Goal: Find specific page/section: Find specific page/section

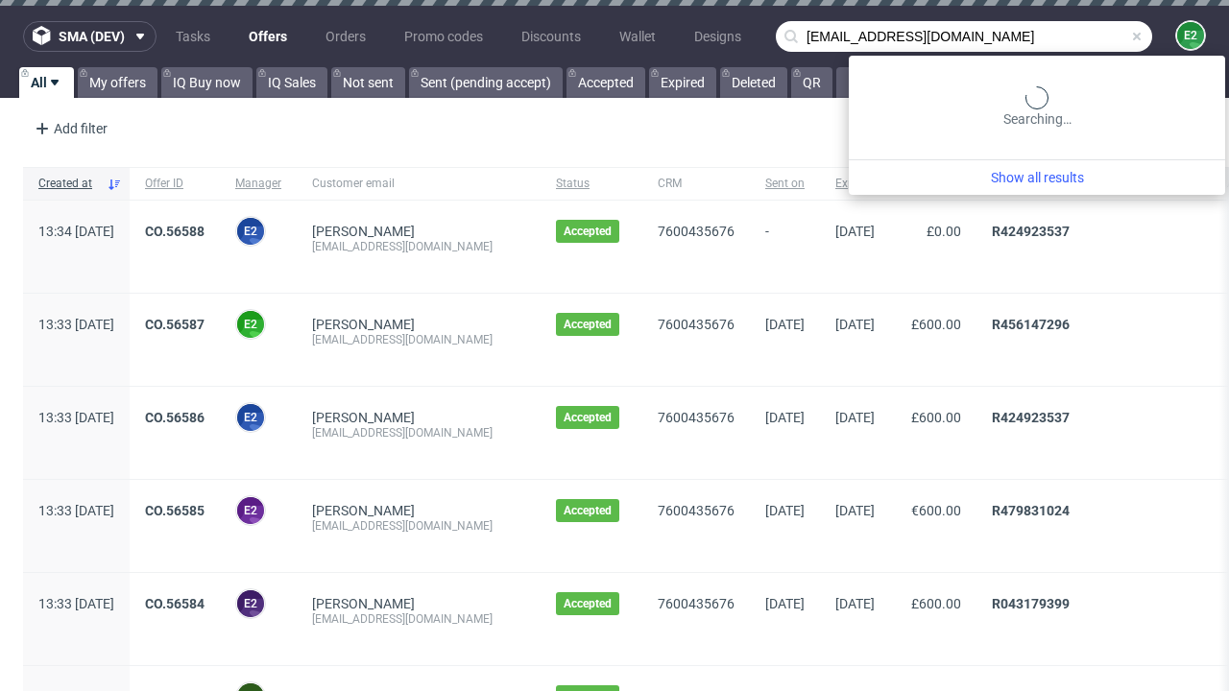
type input "[EMAIL_ADDRESS][DOMAIN_NAME]"
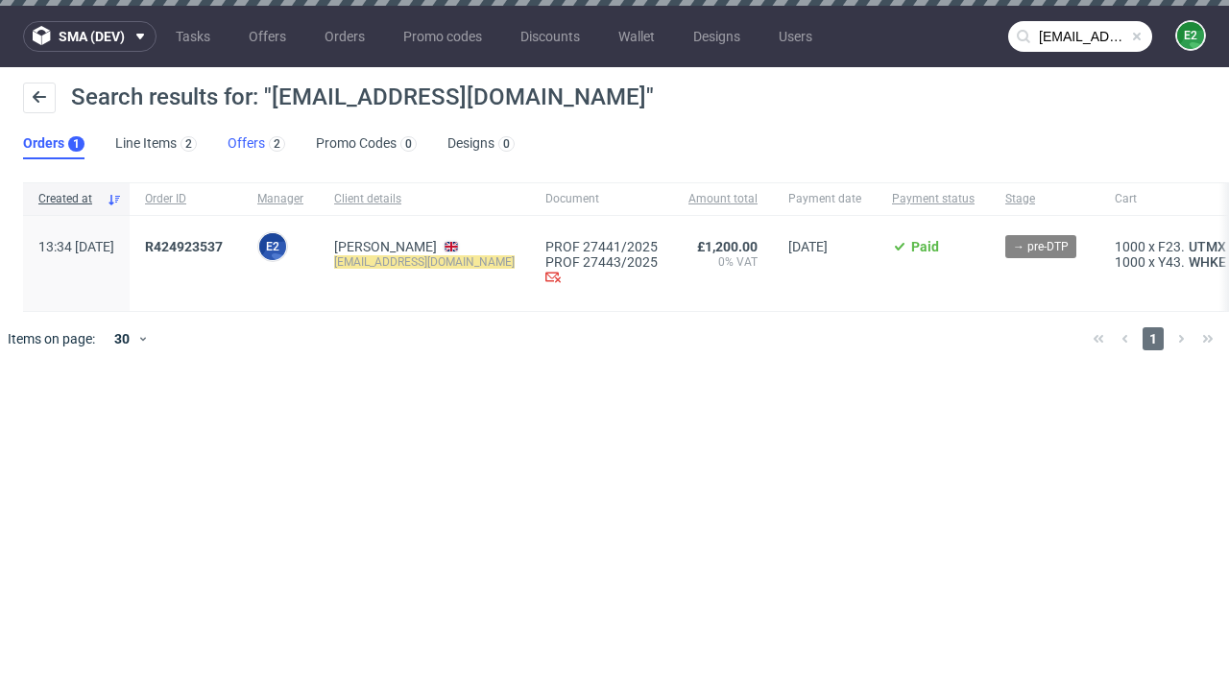
click at [256, 144] on link "Offers 2" at bounding box center [257, 144] width 58 height 31
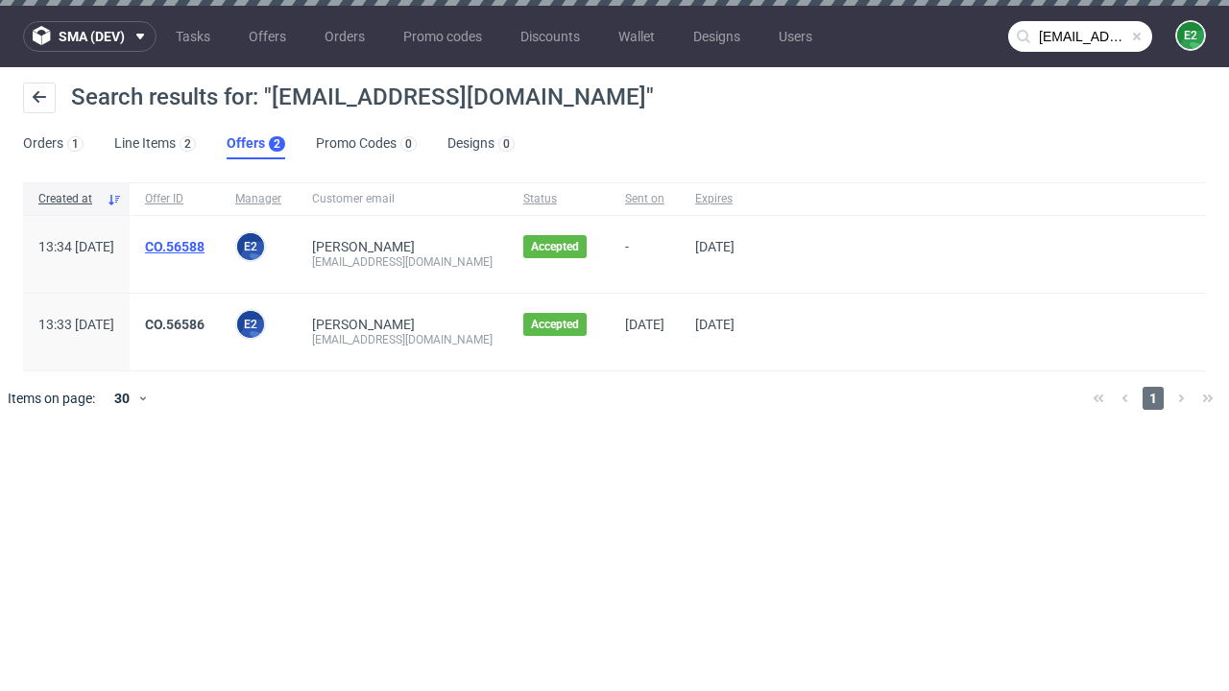
click at [205, 247] on link "CO.56588" at bounding box center [175, 246] width 60 height 15
